Goal: Book appointment/travel/reservation

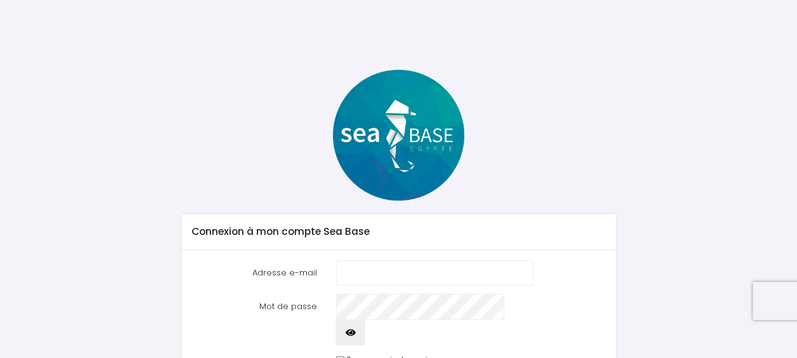
type input "florencejacques13@gmail.com"
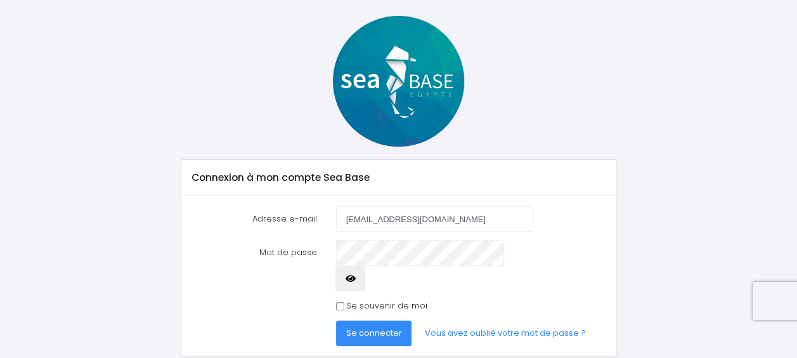
scroll to position [70, 0]
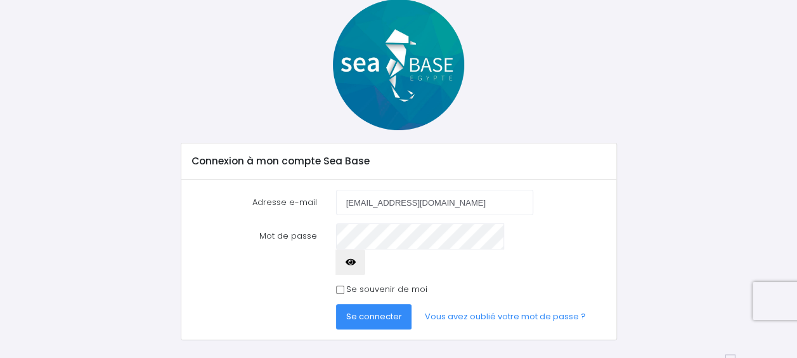
click at [371, 310] on span "Se connecter" at bounding box center [374, 316] width 56 height 12
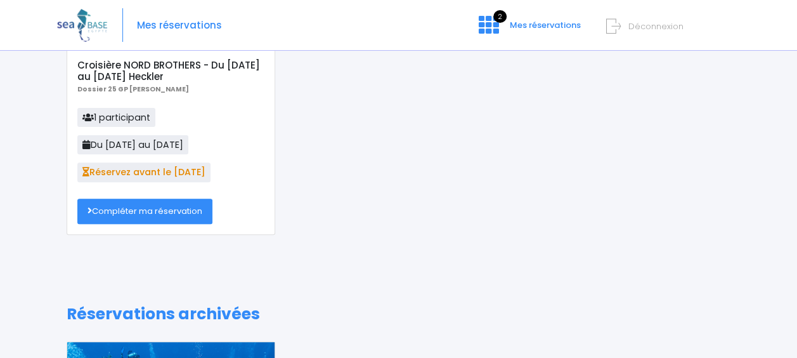
scroll to position [150, 0]
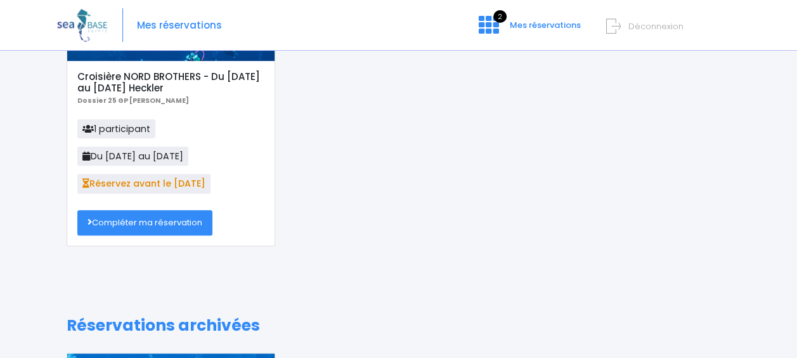
click at [133, 219] on link "Compléter ma réservation" at bounding box center [144, 222] width 135 height 25
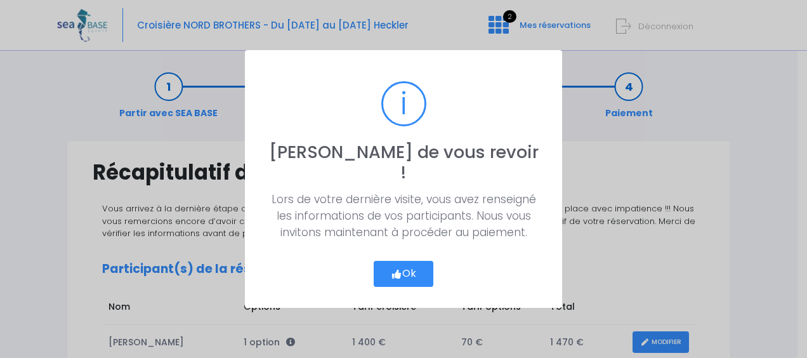
click at [453, 263] on div "? ! i [PERSON_NAME] de vous revoir ! × Lors de votre dernière visite, vous avez…" at bounding box center [403, 178] width 317 height 257
click at [410, 268] on button "Ok" at bounding box center [404, 274] width 60 height 27
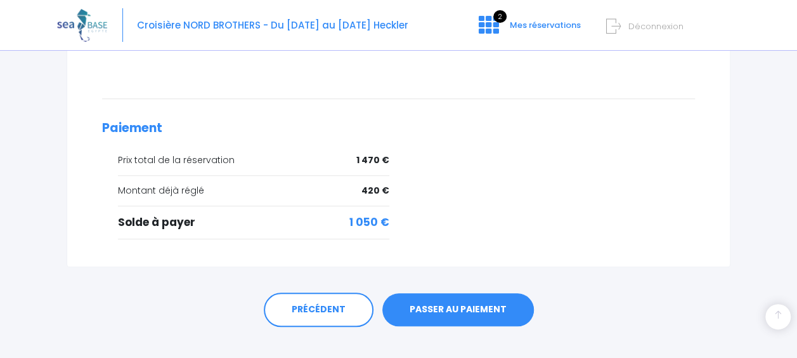
scroll to position [532, 0]
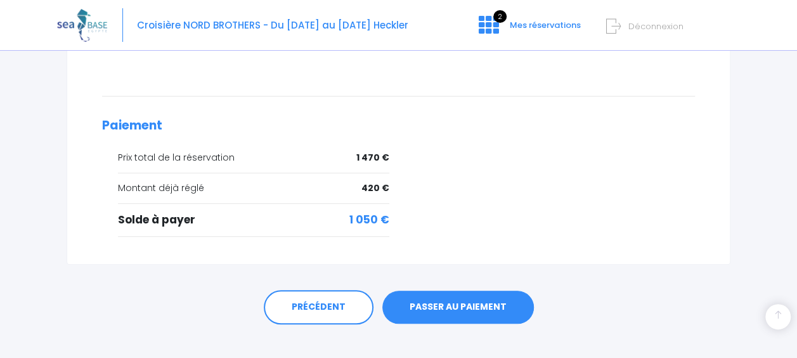
click at [458, 291] on link "PASSER AU PAIEMENT" at bounding box center [458, 307] width 152 height 33
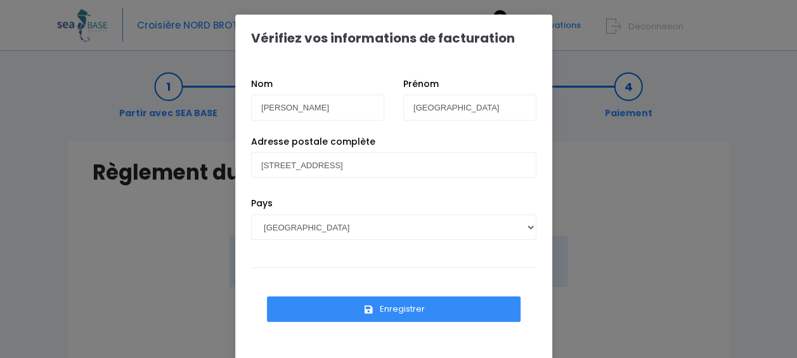
click at [397, 308] on button "Enregistrer" at bounding box center [394, 308] width 254 height 25
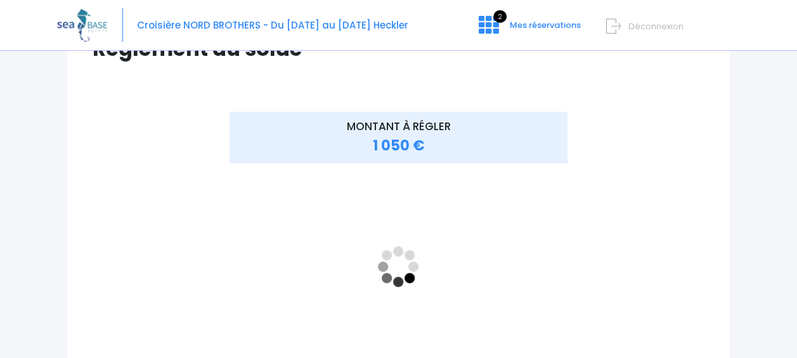
scroll to position [126, 0]
